Goal: Communication & Community: Answer question/provide support

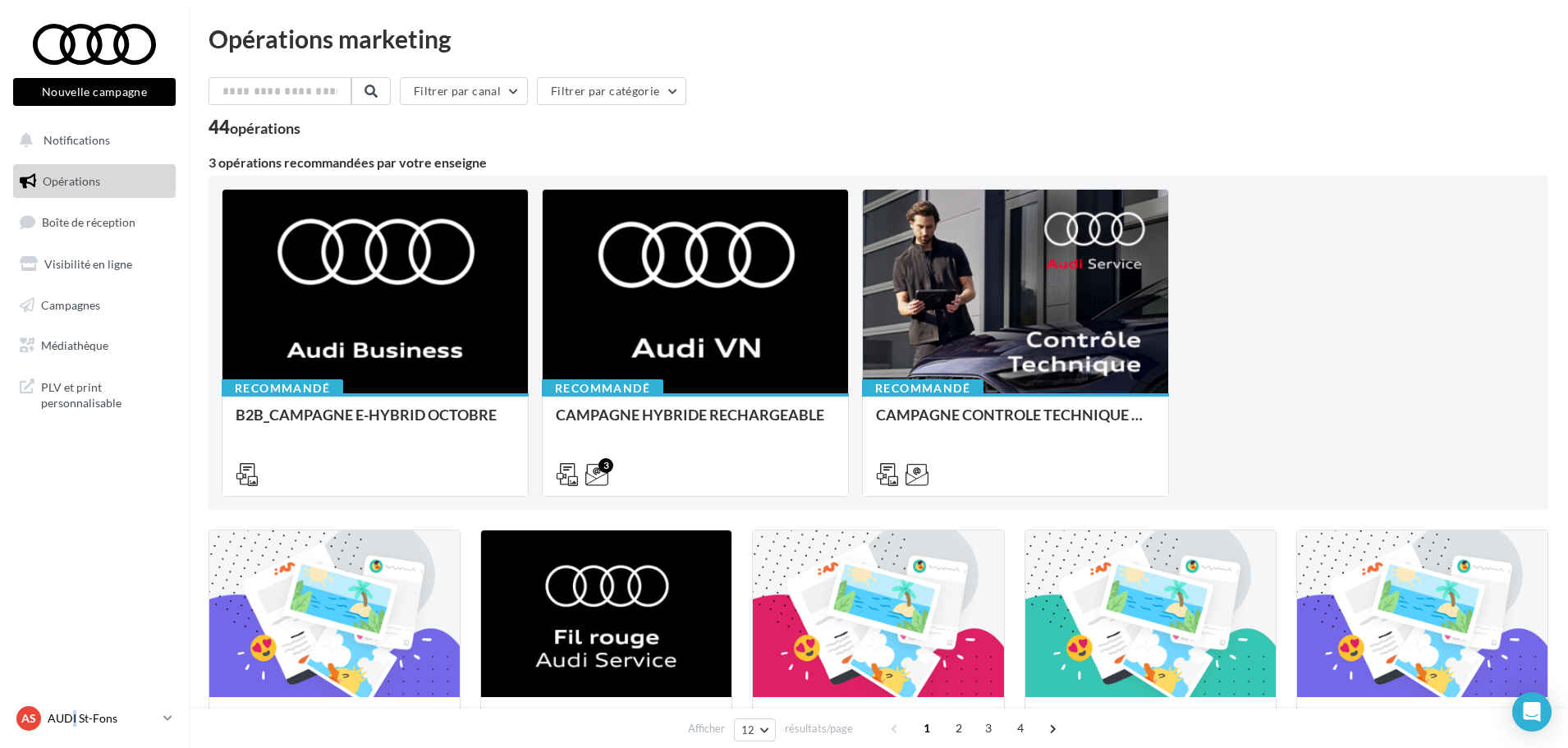
click at [76, 725] on div "AS AUDI St-Fons audi-[GEOGRAPHIC_DATA]-gru" at bounding box center [86, 718] width 140 height 25
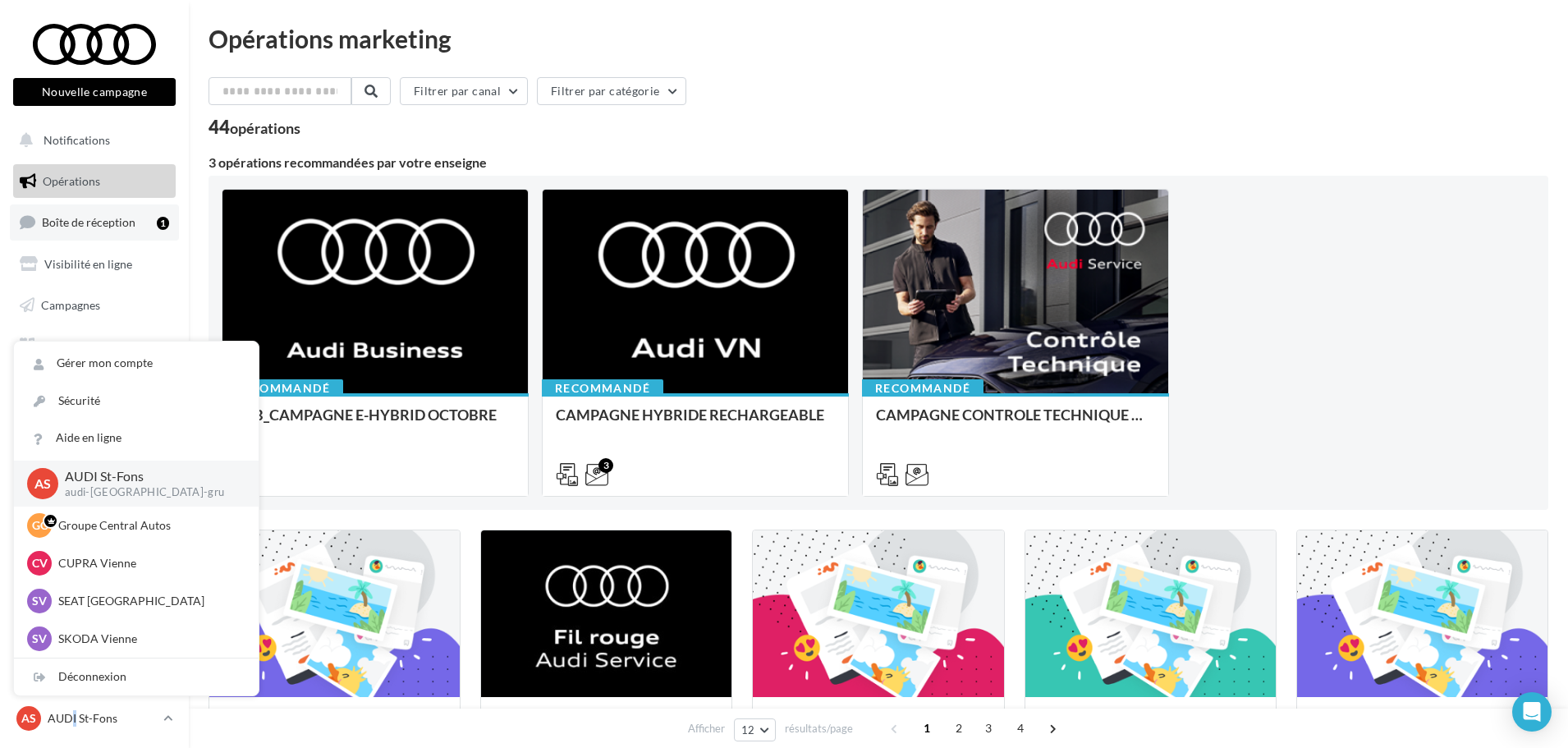
click at [97, 212] on link "Boîte de réception 1" at bounding box center [94, 222] width 170 height 35
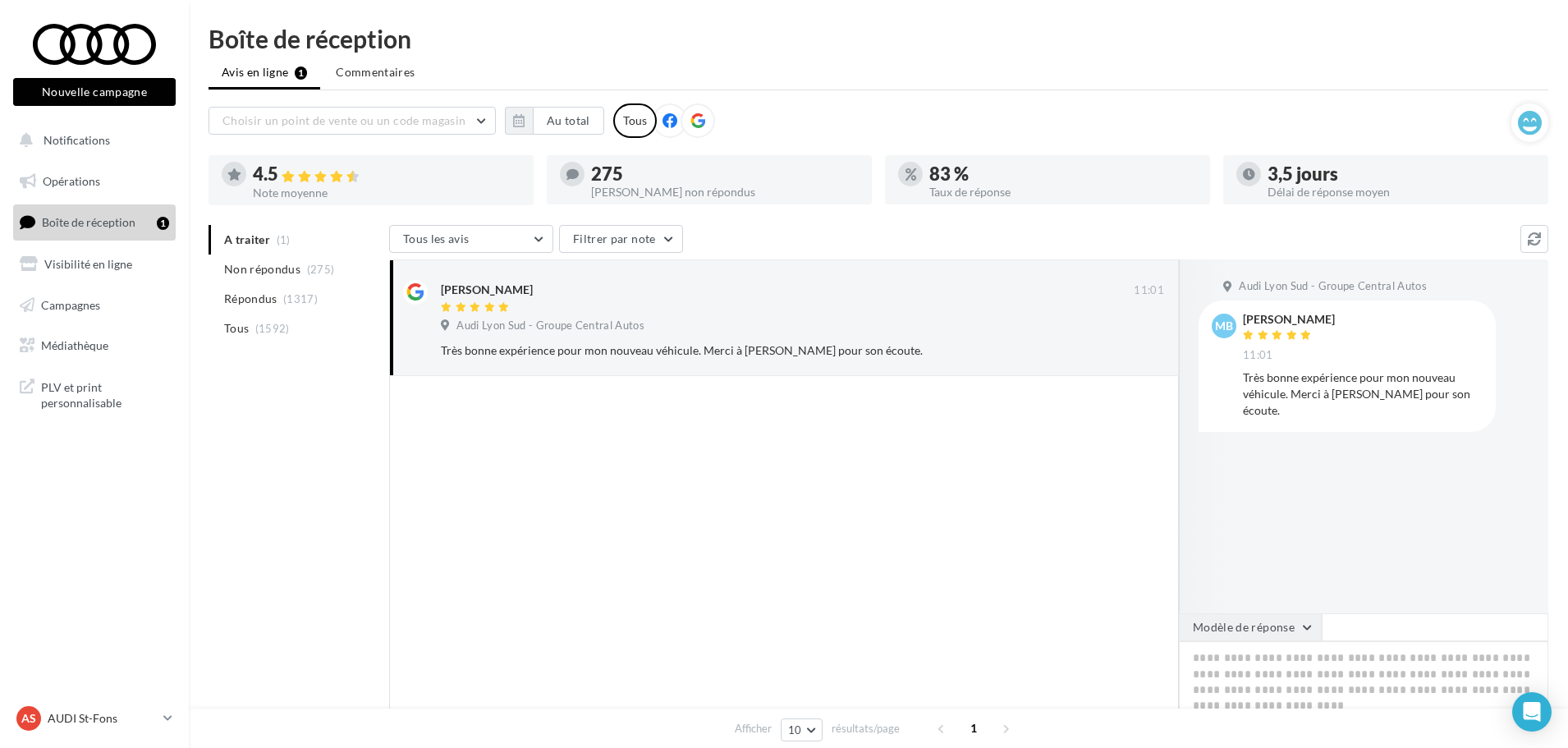
click at [1307, 634] on button "Modèle de réponse" at bounding box center [1251, 627] width 143 height 28
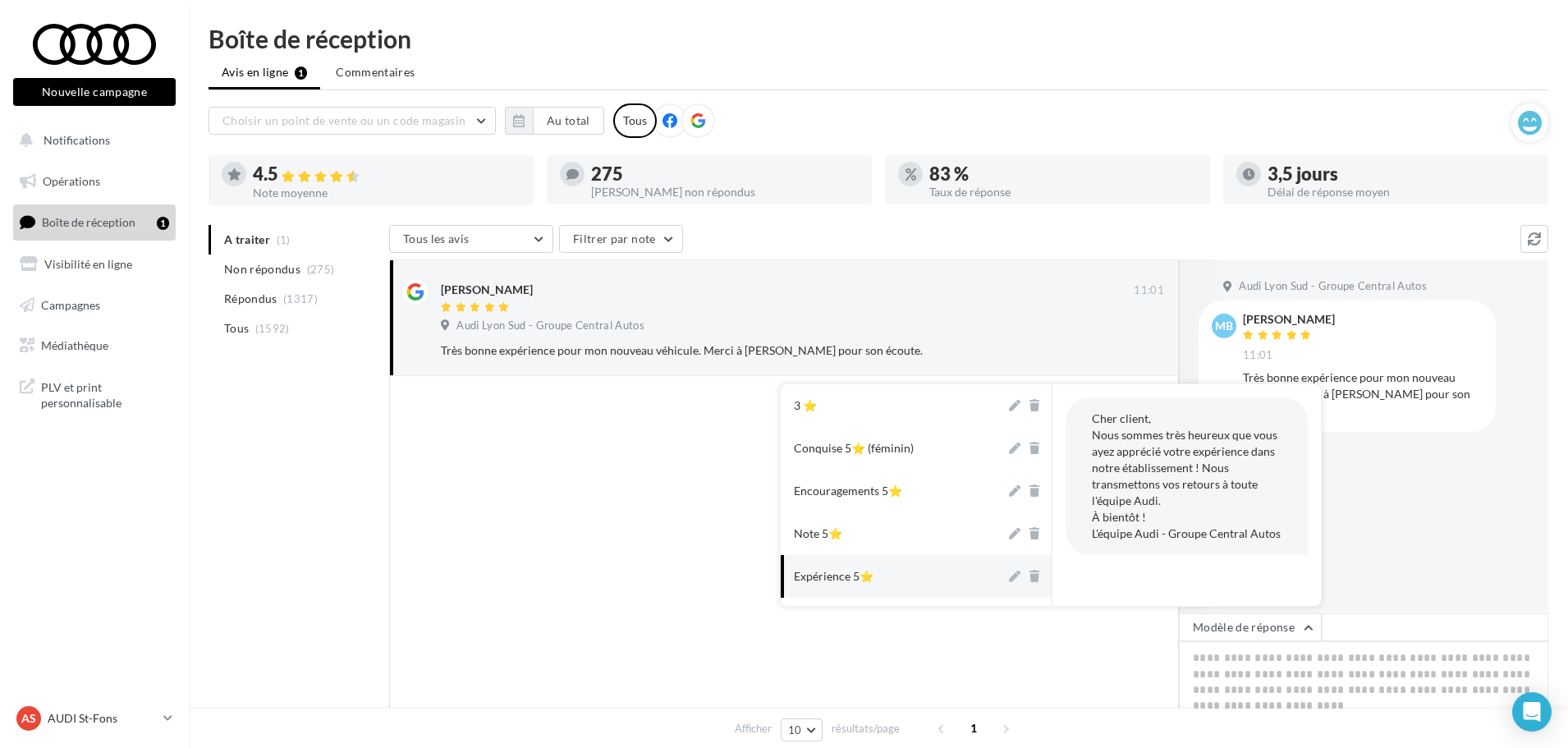
click at [922, 566] on button "Expérience 5⭐" at bounding box center [894, 576] width 225 height 43
type textarea "**********"
click at [922, 566] on div at bounding box center [784, 581] width 790 height 411
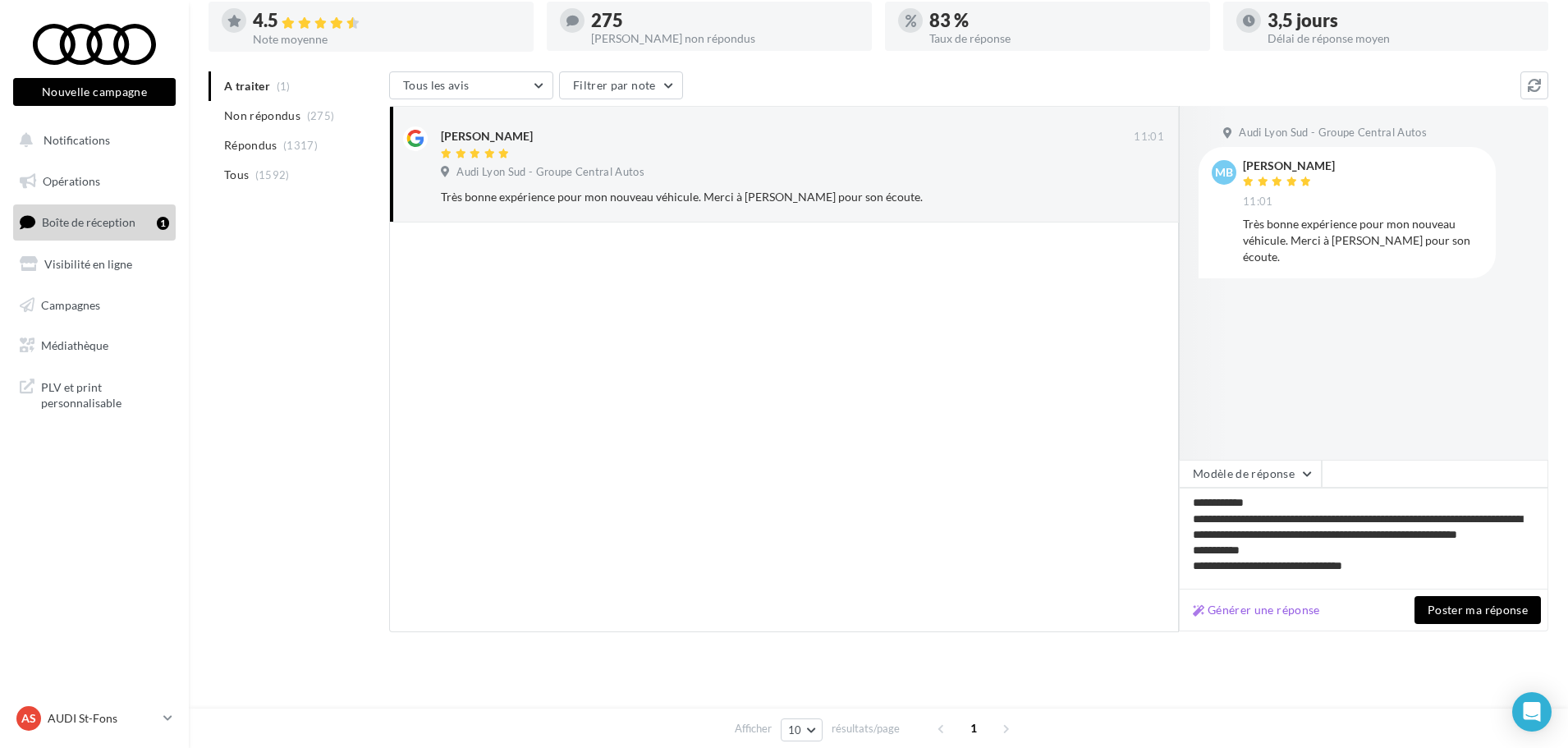
scroll to position [154, 0]
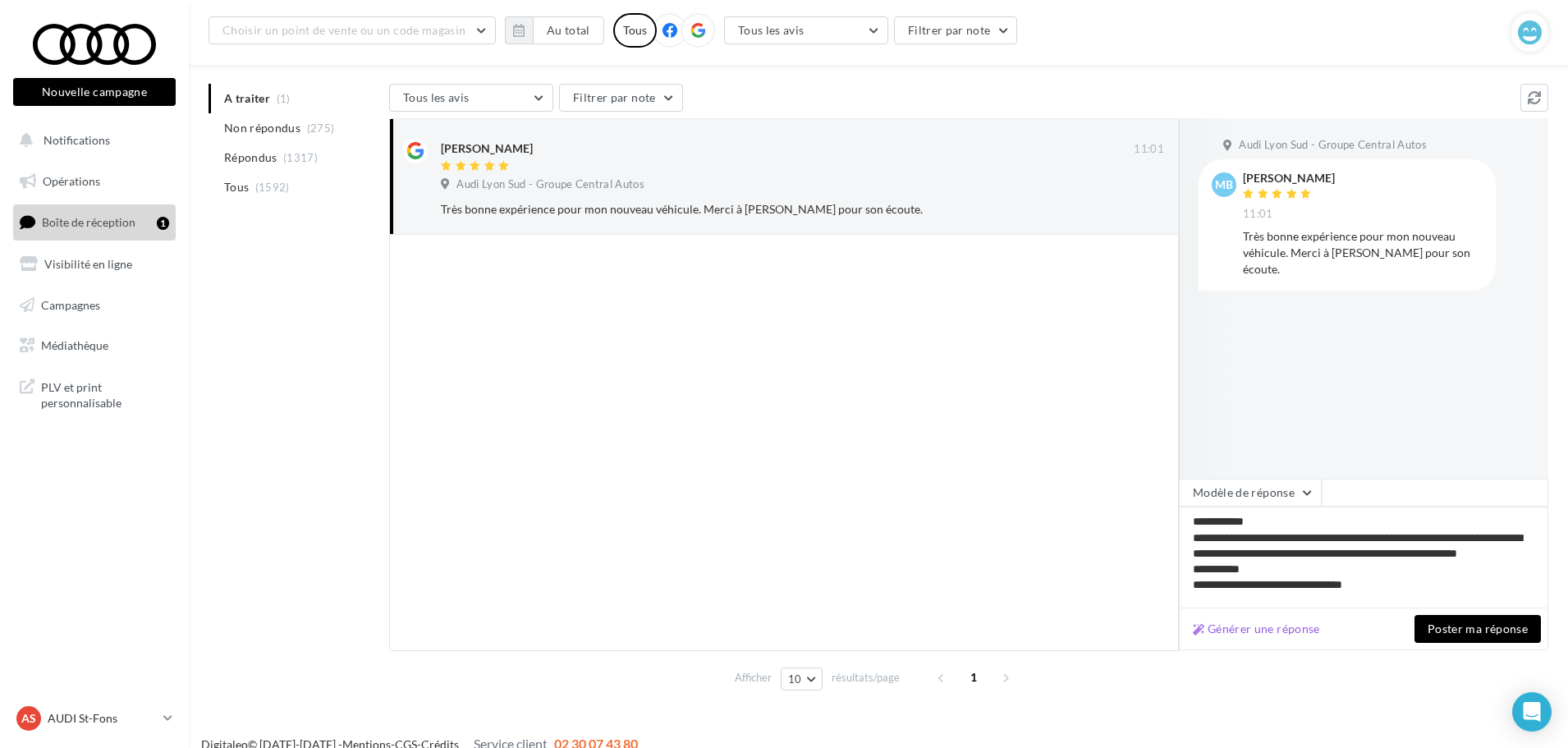
click at [1459, 634] on button "Poster ma réponse" at bounding box center [1478, 629] width 127 height 28
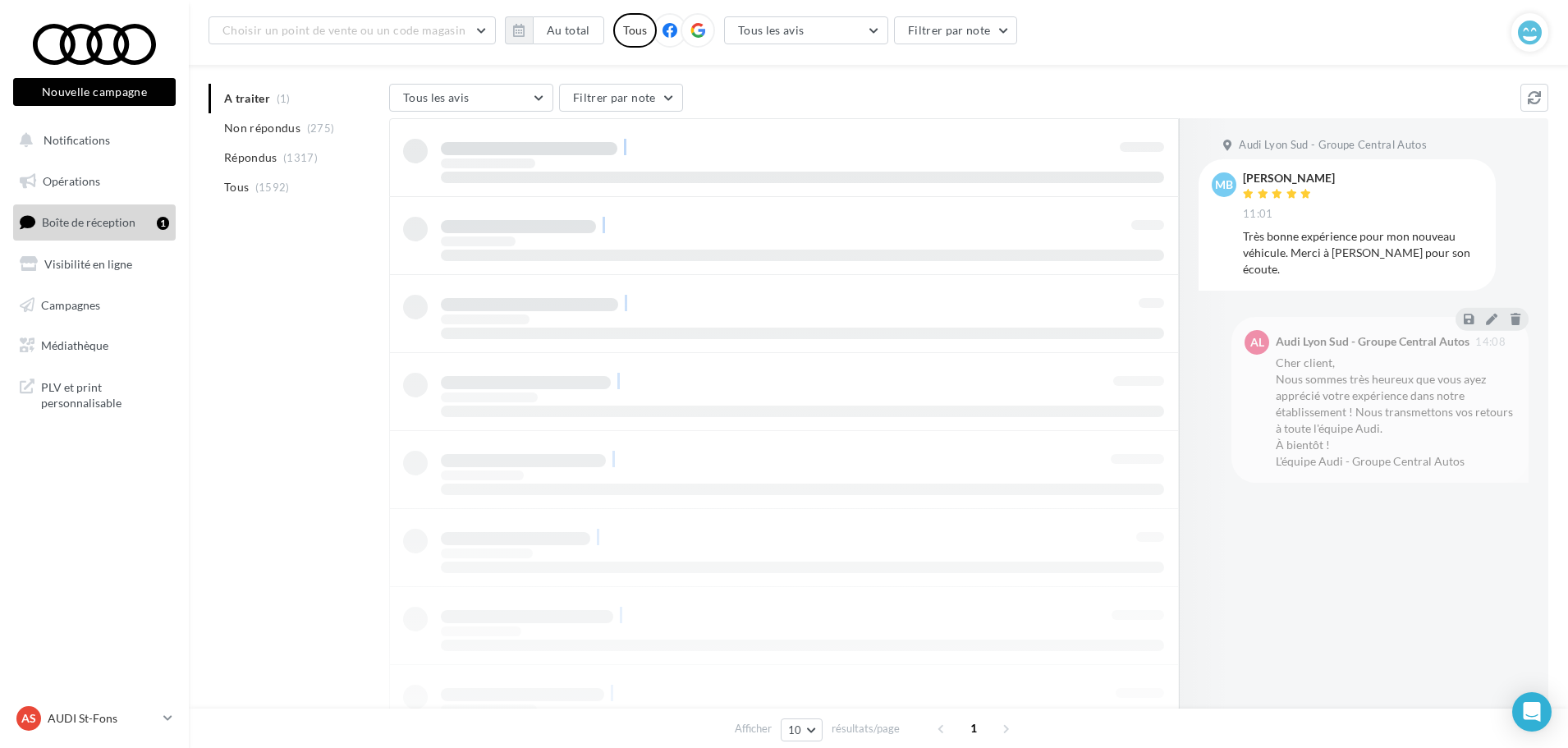
scroll to position [27, 0]
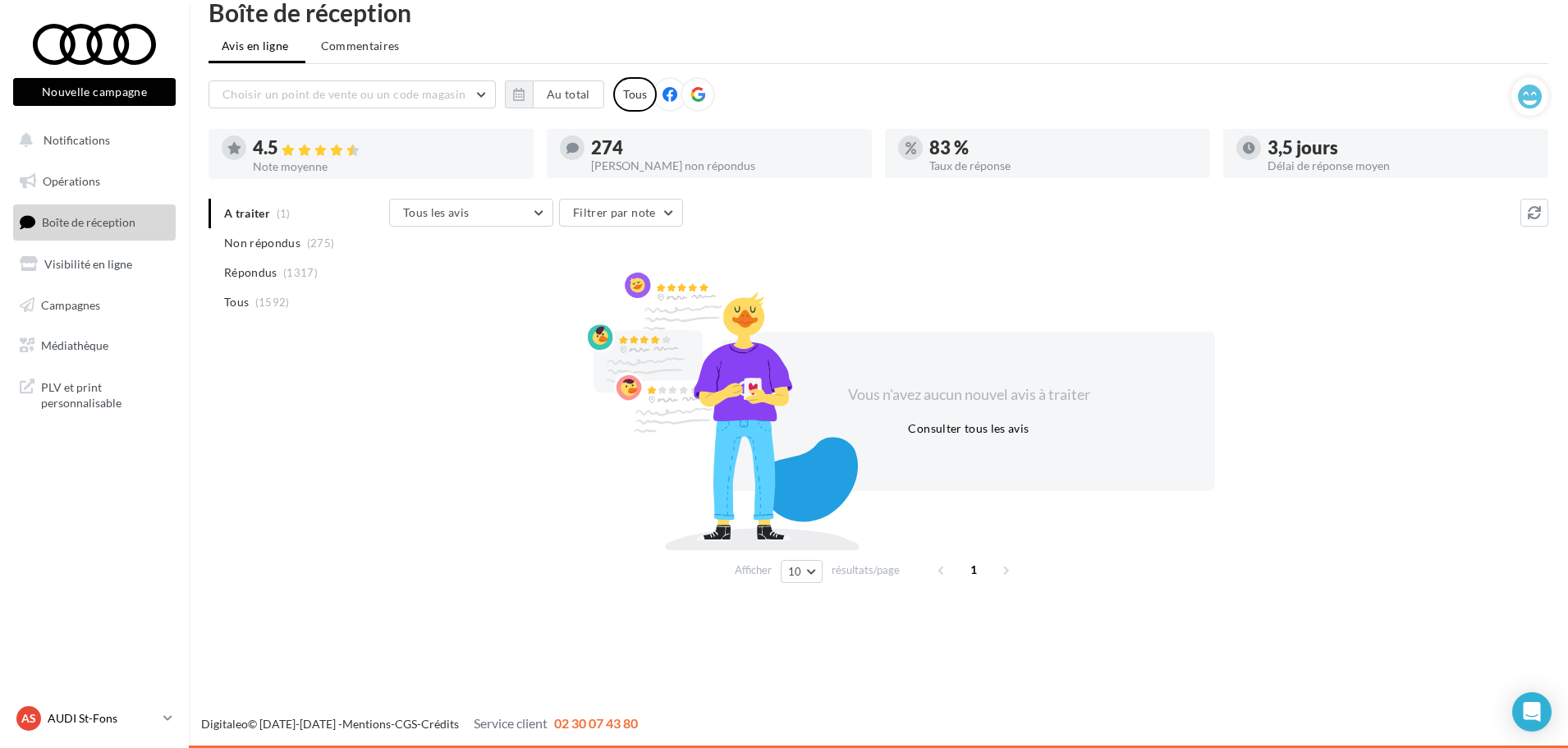
click at [138, 719] on p "AUDI St-Fons" at bounding box center [102, 718] width 110 height 16
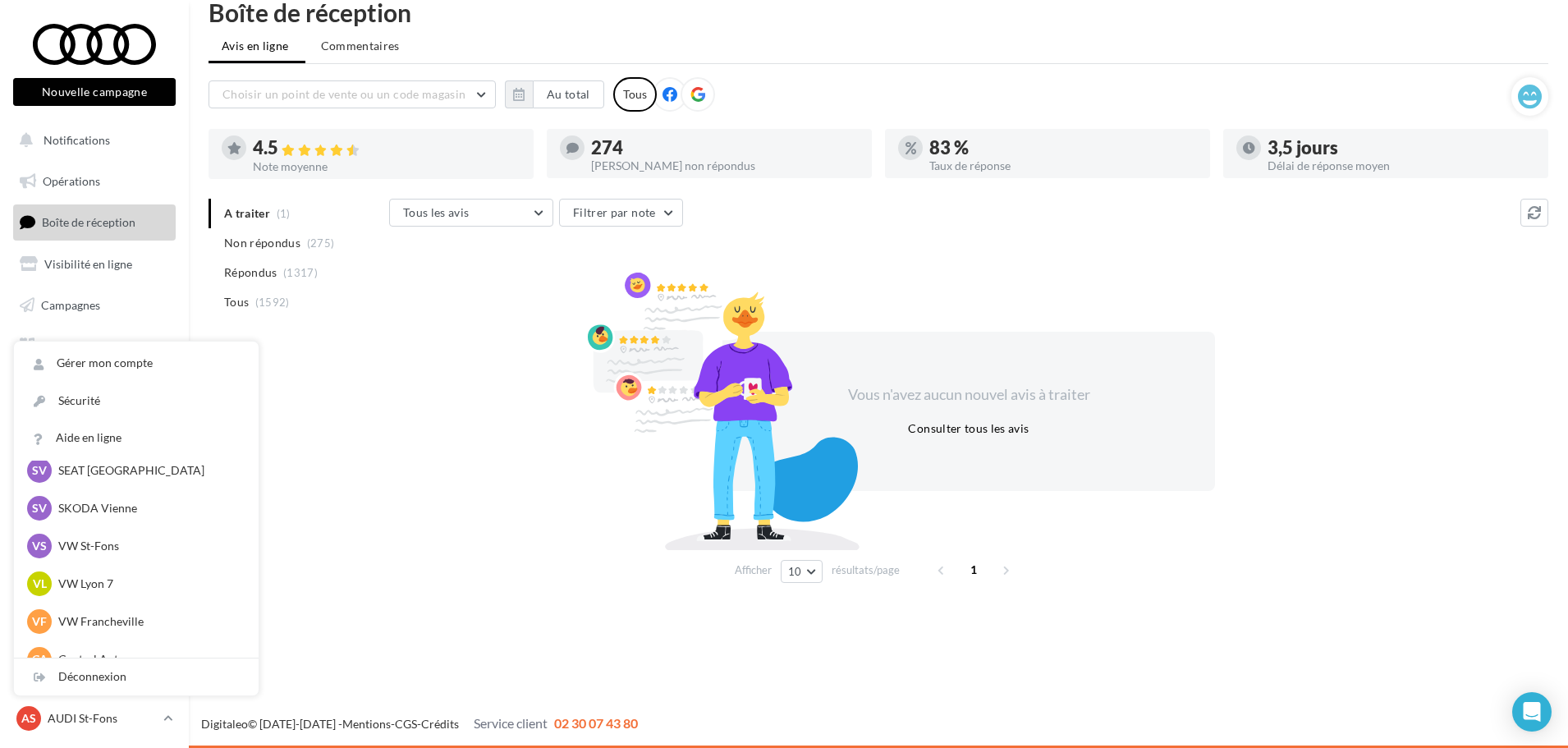
scroll to position [227, 0]
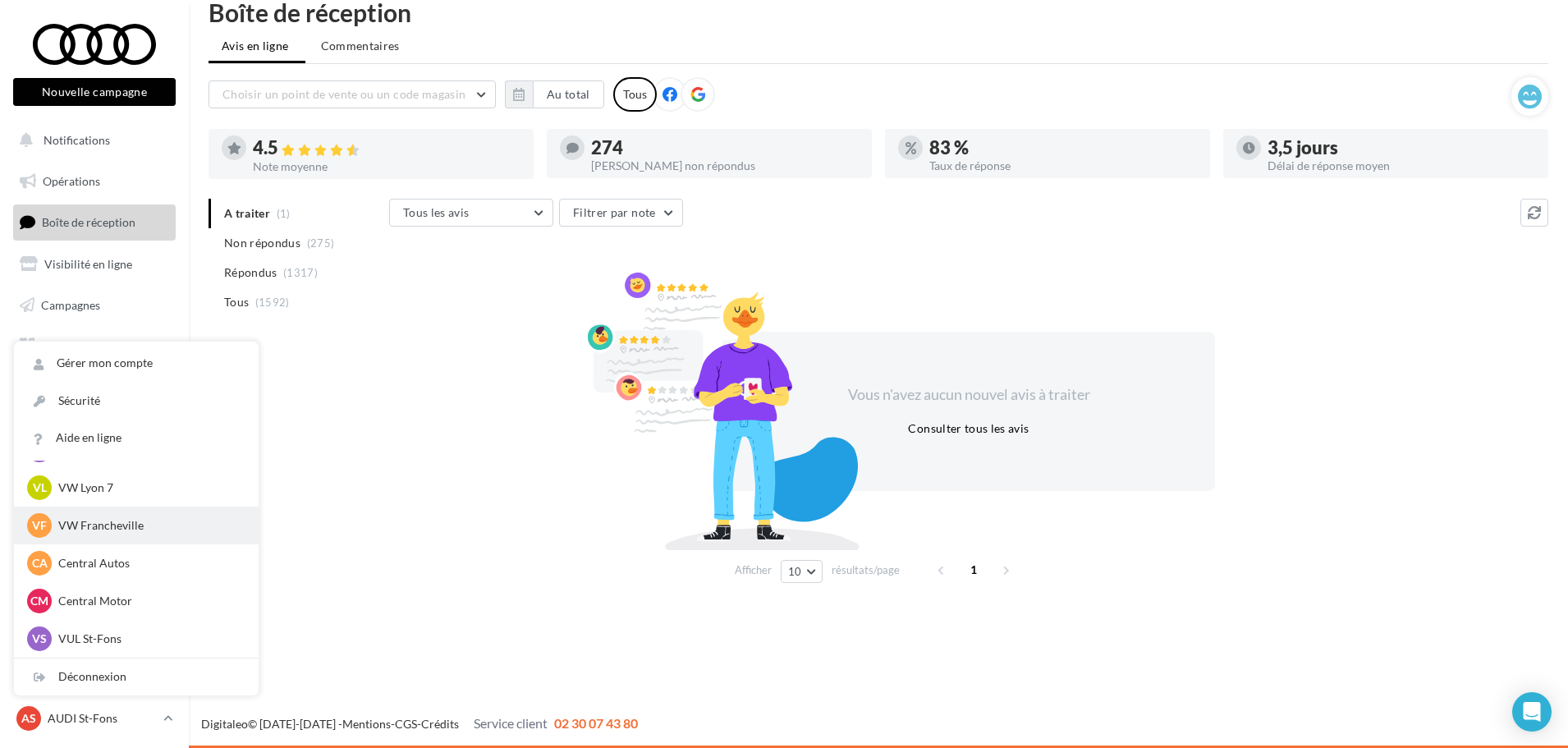
click at [134, 518] on p "VW Francheville" at bounding box center [149, 525] width 181 height 16
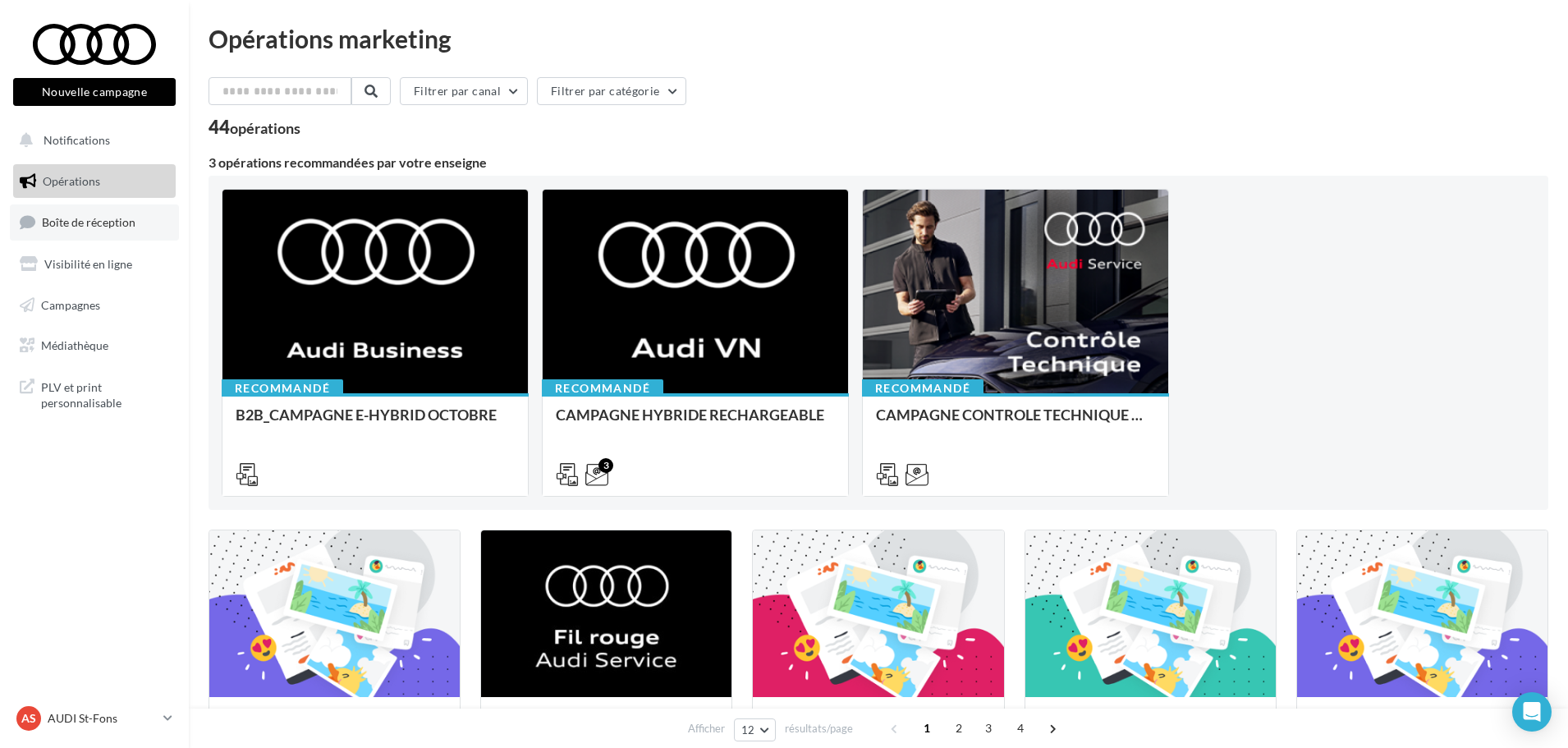
click at [141, 229] on link "Boîte de réception" at bounding box center [94, 222] width 170 height 35
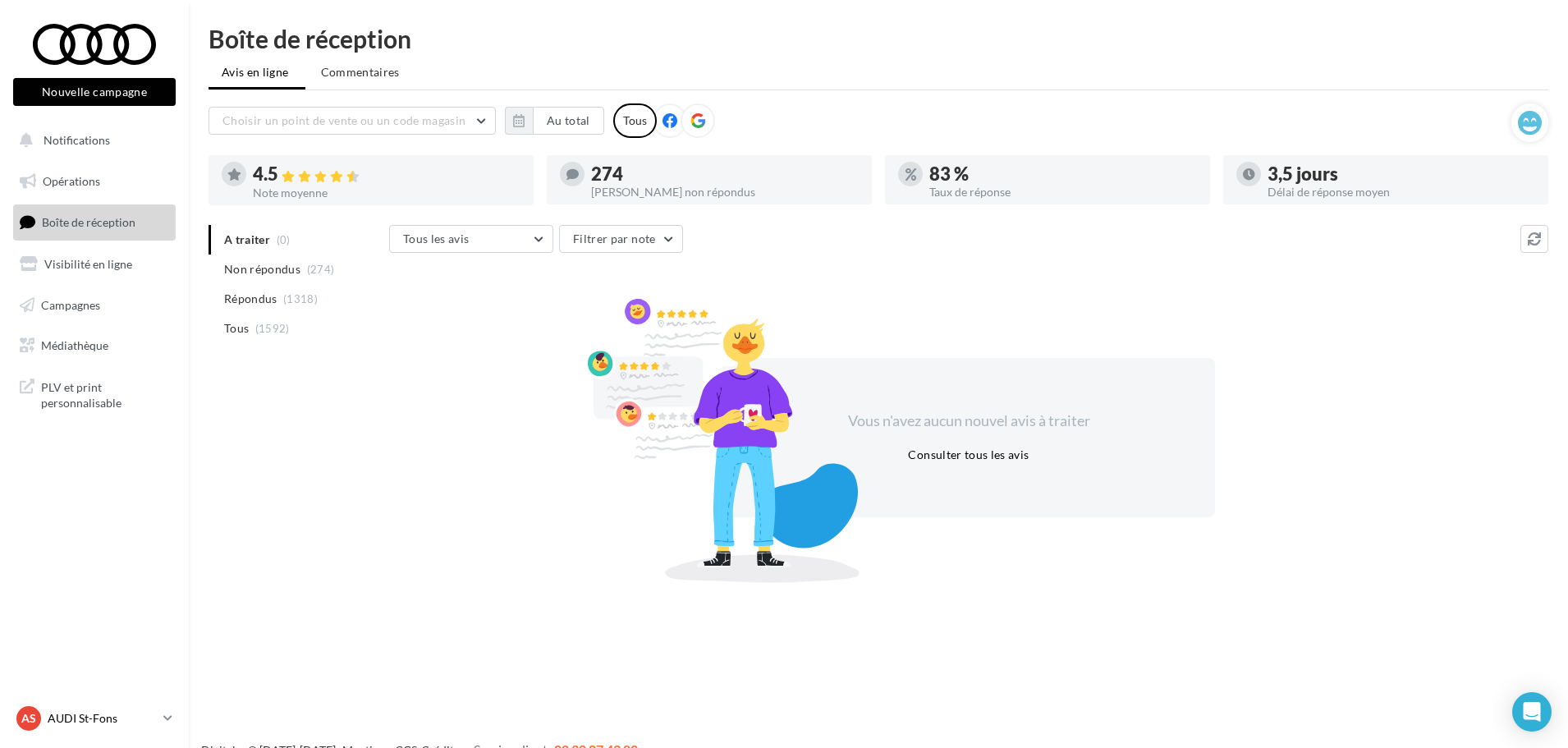
click at [120, 707] on div "AS AUDI St-Fons audi-lyon-gru" at bounding box center [86, 718] width 140 height 25
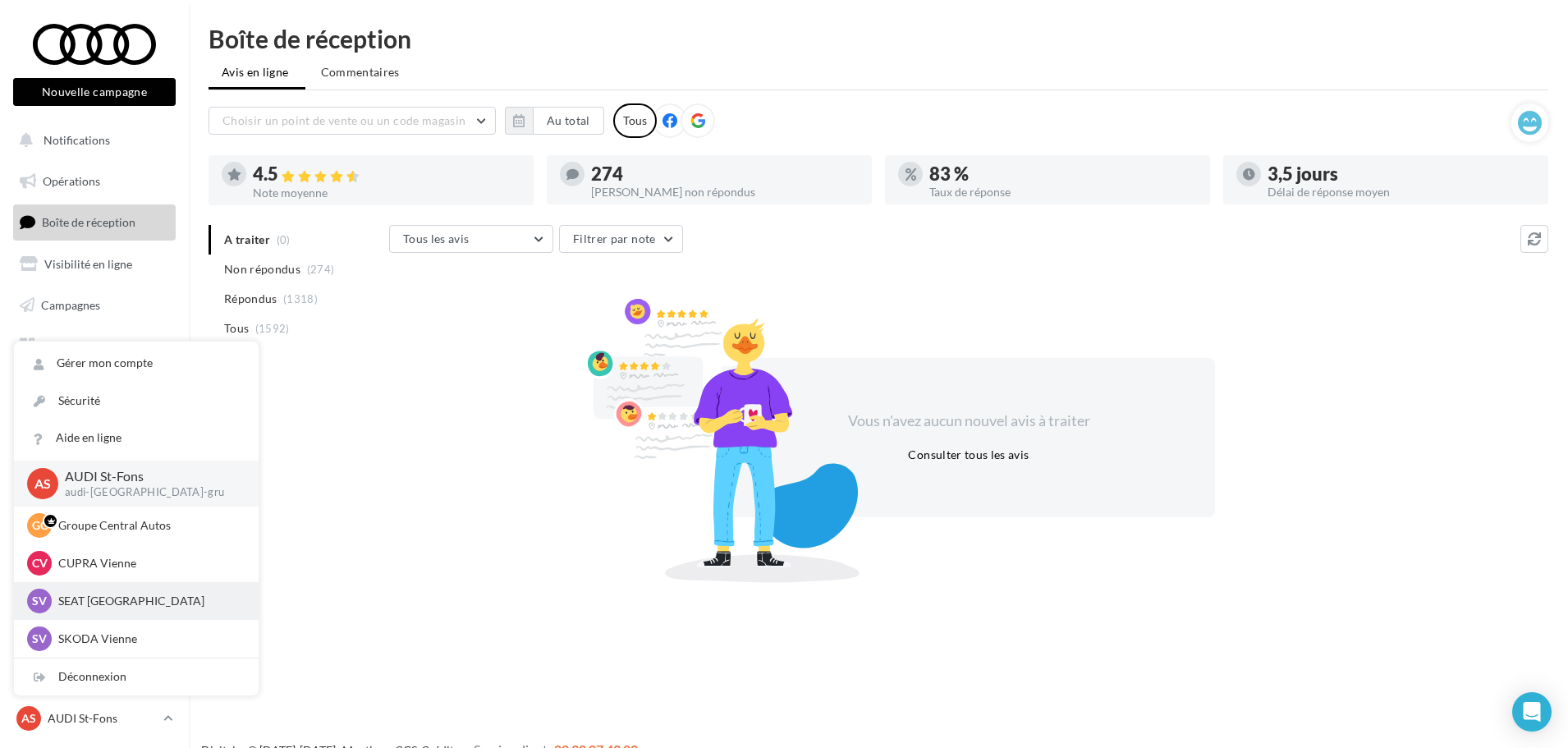
scroll to position [227, 0]
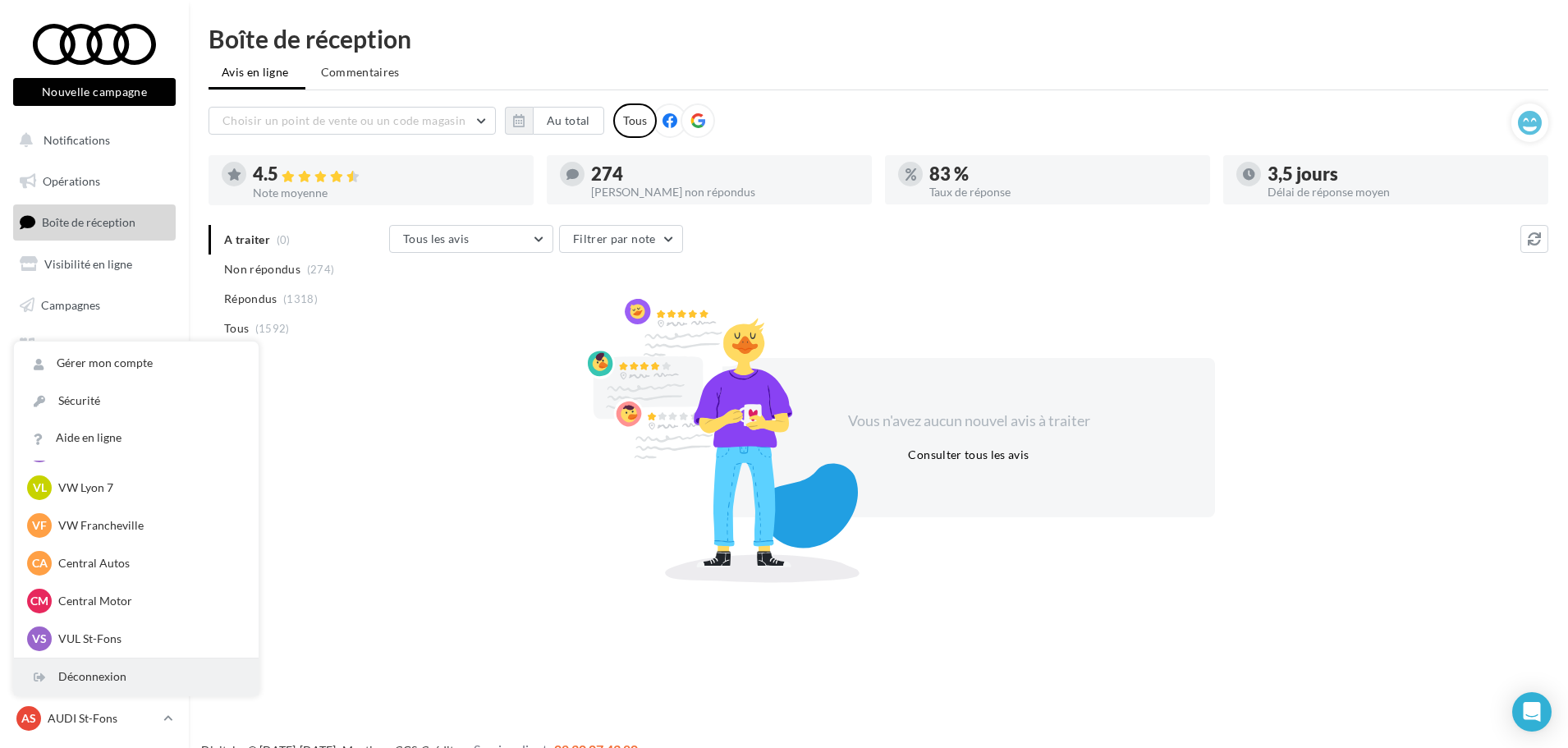
click at [146, 693] on div "Déconnexion" at bounding box center [136, 677] width 245 height 37
